Goal: Transaction & Acquisition: Purchase product/service

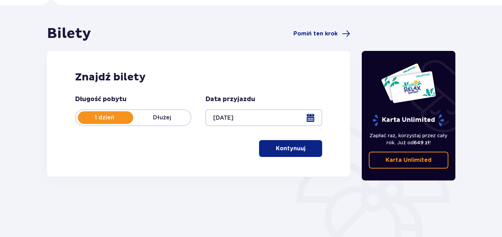
scroll to position [50, 0]
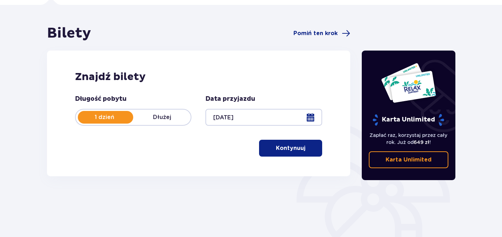
click at [319, 118] on div at bounding box center [263, 117] width 116 height 17
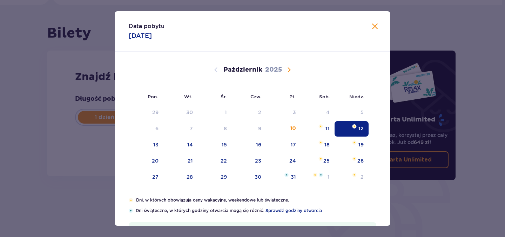
click at [371, 26] on span "Zamknij" at bounding box center [374, 26] width 8 height 8
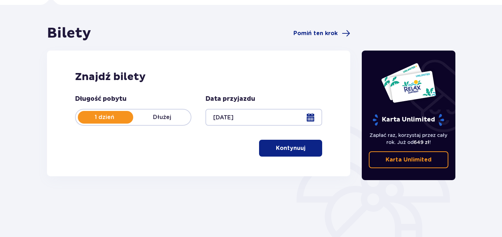
click at [291, 143] on button "Kontynuuj" at bounding box center [290, 147] width 63 height 17
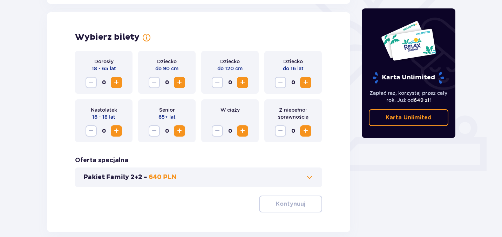
scroll to position [195, 0]
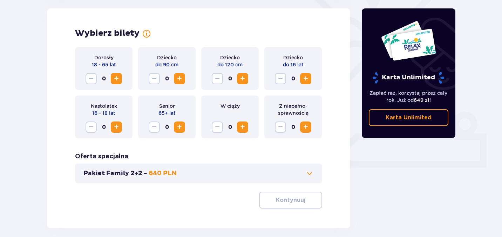
click at [310, 174] on span at bounding box center [309, 173] width 8 height 8
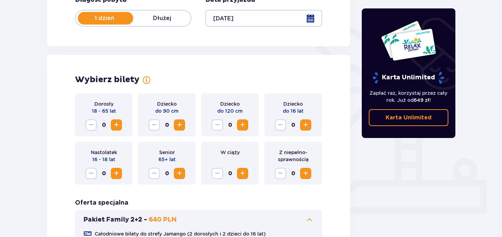
scroll to position [150, 0]
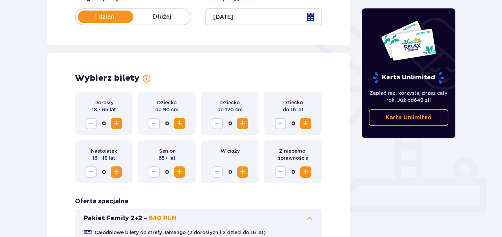
click at [120, 127] on span "Zwiększ" at bounding box center [116, 123] width 8 height 8
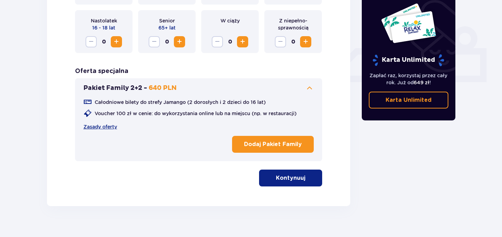
scroll to position [291, 0]
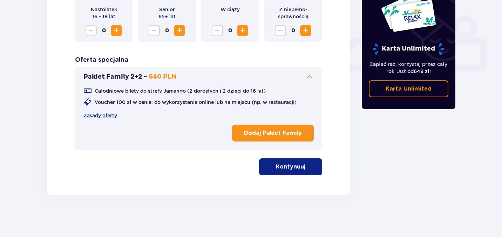
click at [300, 168] on button "Kontynuuj" at bounding box center [290, 166] width 63 height 17
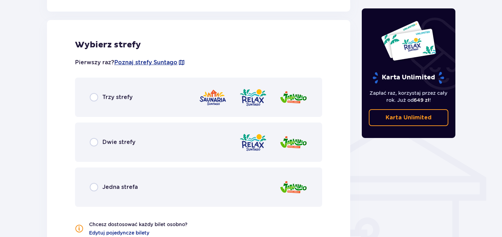
scroll to position [452, 0]
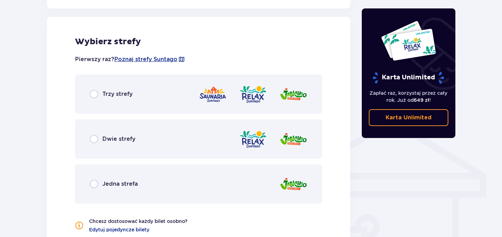
click at [93, 92] on input "radio" at bounding box center [94, 94] width 8 height 8
radio input "true"
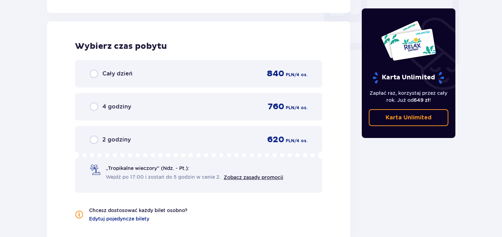
scroll to position [696, 0]
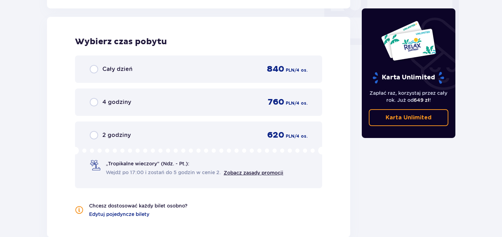
click at [97, 76] on div "Cały dzień 840 PLN / 4 os." at bounding box center [198, 68] width 247 height 27
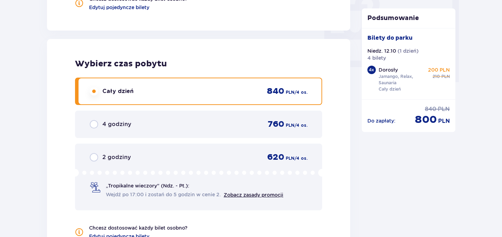
scroll to position [676, 0]
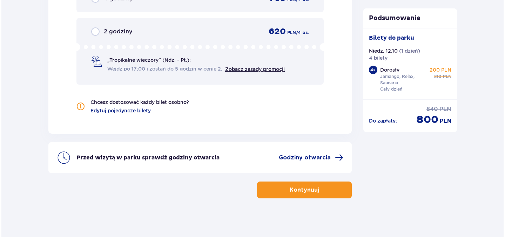
scroll to position [803, 0]
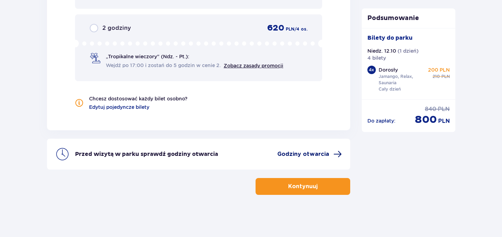
click at [338, 153] on span at bounding box center [337, 154] width 8 height 8
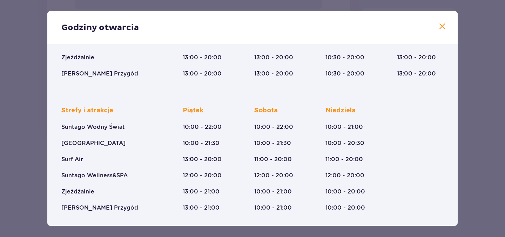
scroll to position [134, 0]
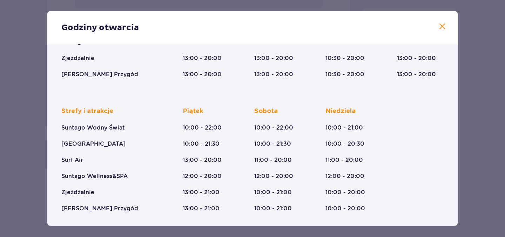
click at [440, 28] on span at bounding box center [442, 26] width 8 height 8
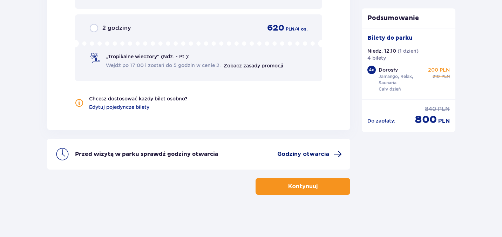
click at [316, 150] on span "Godziny otwarcia" at bounding box center [303, 154] width 52 height 8
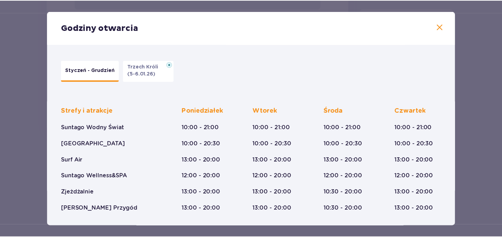
scroll to position [134, 0]
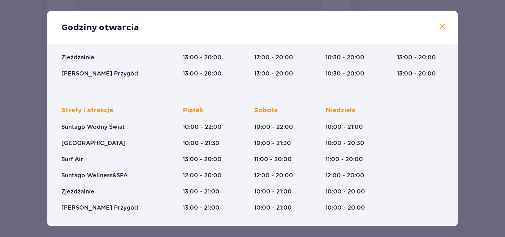
click at [438, 28] on span at bounding box center [442, 26] width 8 height 8
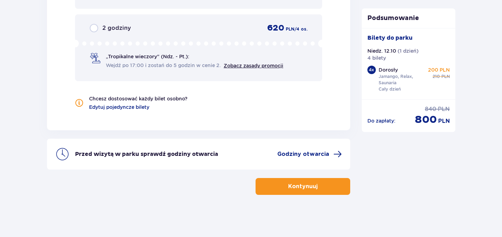
click at [315, 185] on span "button" at bounding box center [319, 186] width 8 height 8
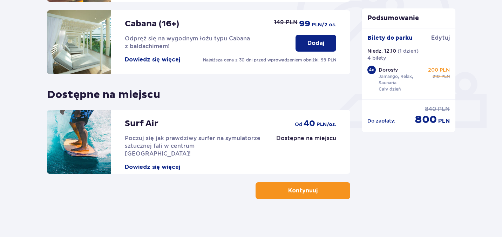
scroll to position [239, 0]
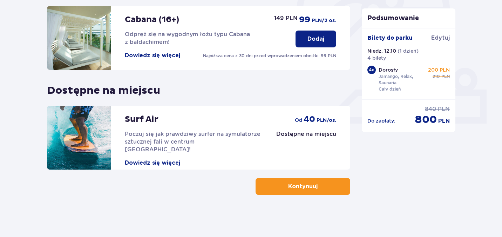
click at [302, 191] on button "Kontynuuj" at bounding box center [302, 186] width 95 height 17
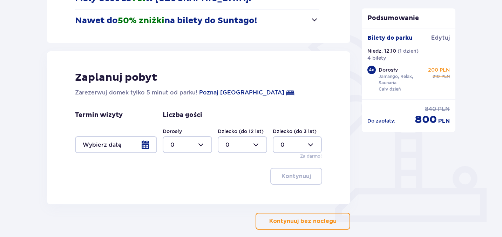
scroll to position [166, 0]
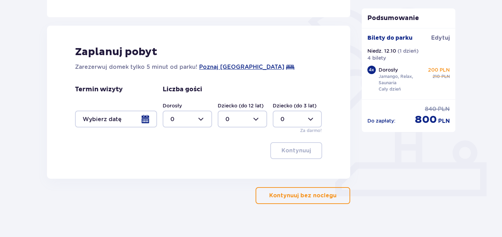
click at [302, 198] on p "Kontynuuj bez noclegu" at bounding box center [302, 195] width 67 height 8
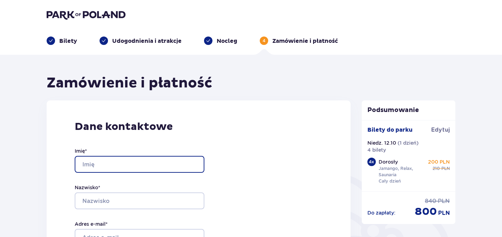
click at [119, 164] on input "Imię *" at bounding box center [140, 164] width 130 height 17
type input "Kamila"
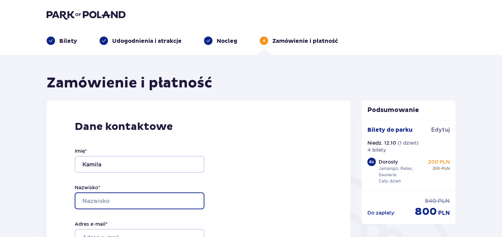
type input "Gęborys"
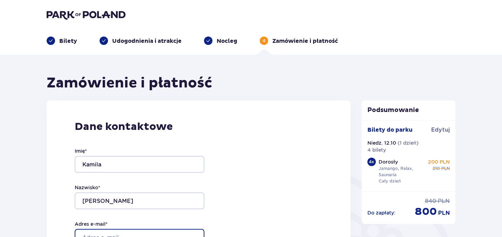
type input "kami.g@vp.pl"
type input "780175059"
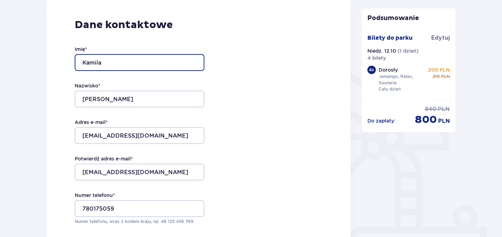
scroll to position [104, 0]
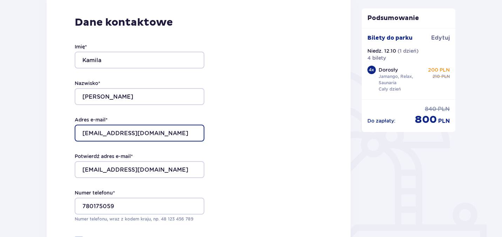
click at [130, 133] on input "kami.g@vp.pl" at bounding box center [140, 132] width 130 height 17
type input "kamila11geborys@gmail.com"
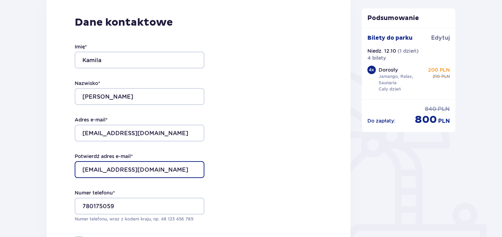
click at [146, 169] on input "kami.g@vp.pl" at bounding box center [140, 169] width 130 height 17
type input "kamila11geborys@gmail.com"
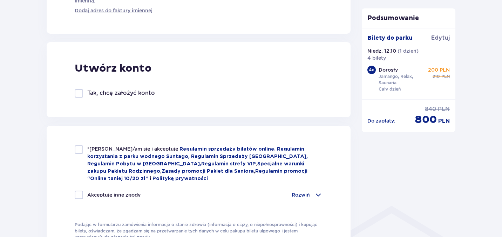
scroll to position [372, 0]
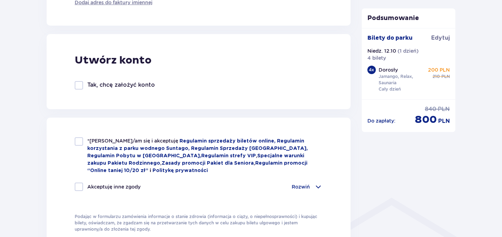
click at [82, 139] on div at bounding box center [79, 141] width 8 height 8
checkbox input "true"
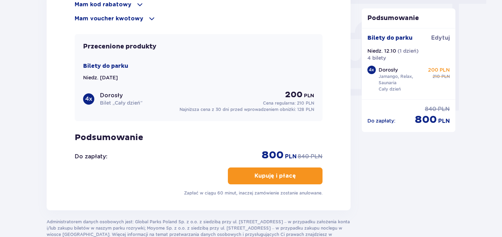
scroll to position [645, 0]
click at [284, 177] on p "Kupuję i płacę" at bounding box center [274, 176] width 41 height 8
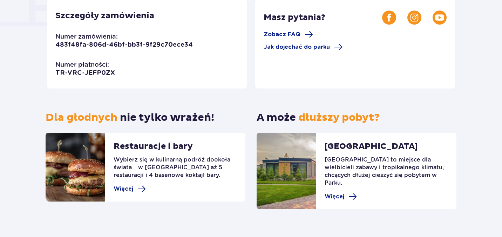
scroll to position [217, 0]
